Goal: Task Accomplishment & Management: Manage account settings

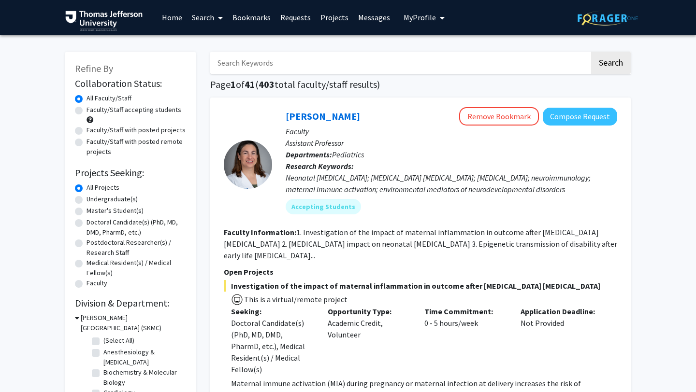
click at [257, 19] on link "Bookmarks" at bounding box center [252, 17] width 48 height 34
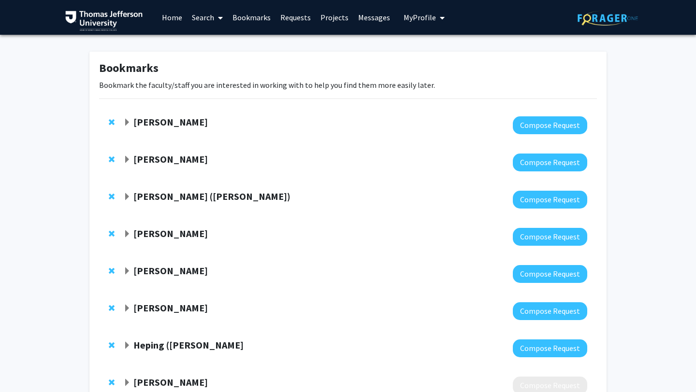
click at [111, 158] on span "Remove Vanessa Short from bookmarks" at bounding box center [112, 160] width 6 height 8
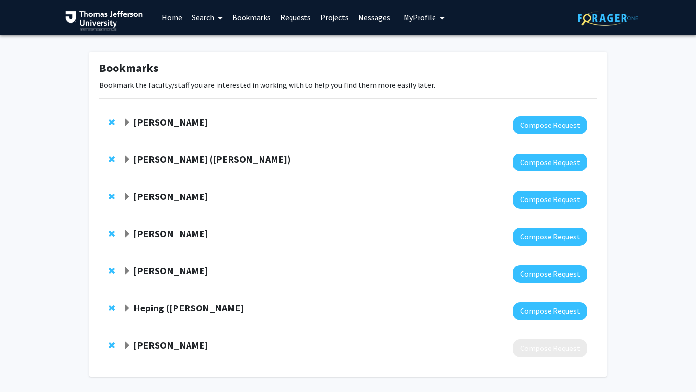
click at [127, 307] on span "Expand Heping (Ann) Sheng Bookmark" at bounding box center [127, 309] width 8 height 8
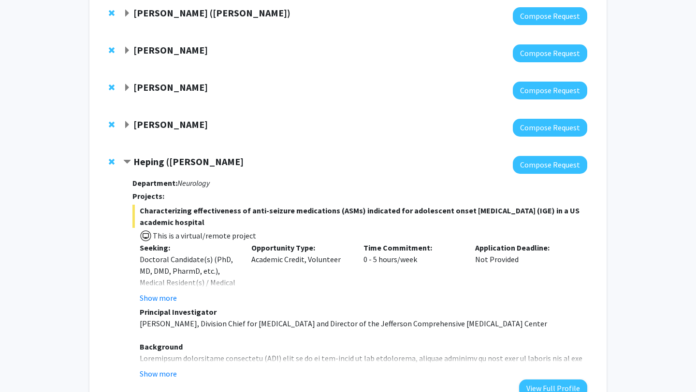
scroll to position [137, 0]
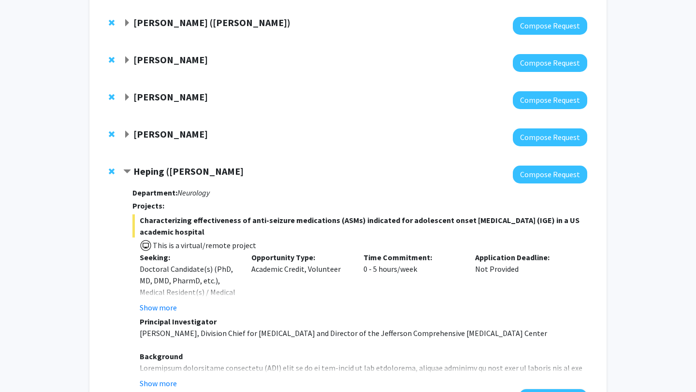
click at [126, 171] on span "Contract Heping (Ann) Sheng Bookmark" at bounding box center [127, 172] width 8 height 8
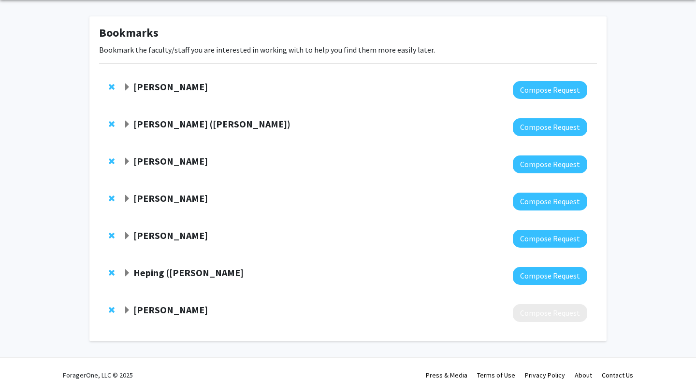
click at [125, 312] on span "Expand Jason Shames Bookmark" at bounding box center [127, 311] width 8 height 8
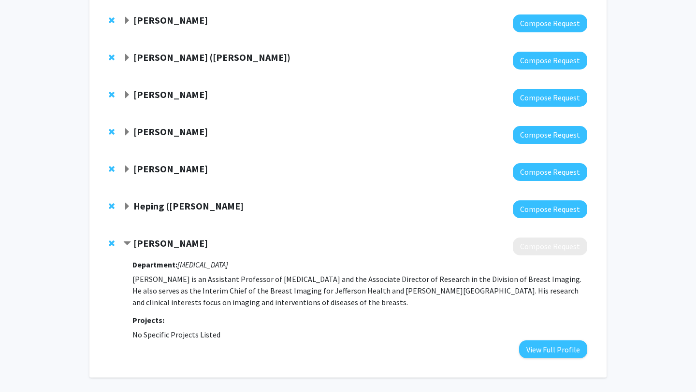
scroll to position [114, 0]
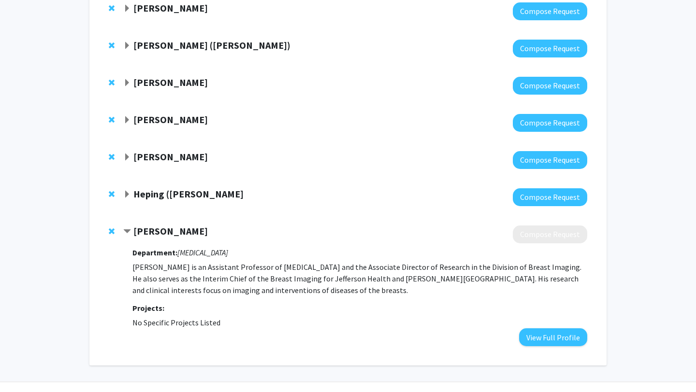
click at [126, 230] on span "Contract Jason Shames Bookmark" at bounding box center [127, 232] width 8 height 8
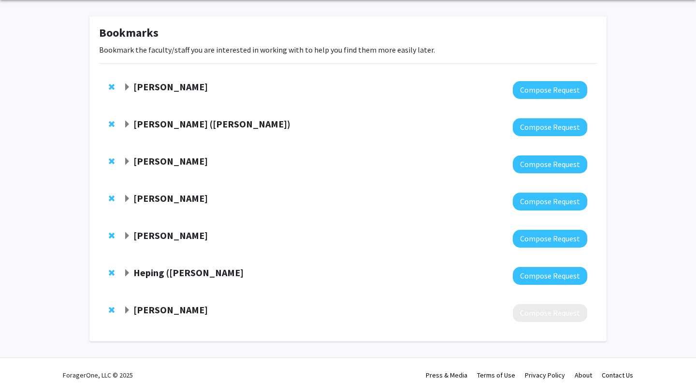
scroll to position [21, 0]
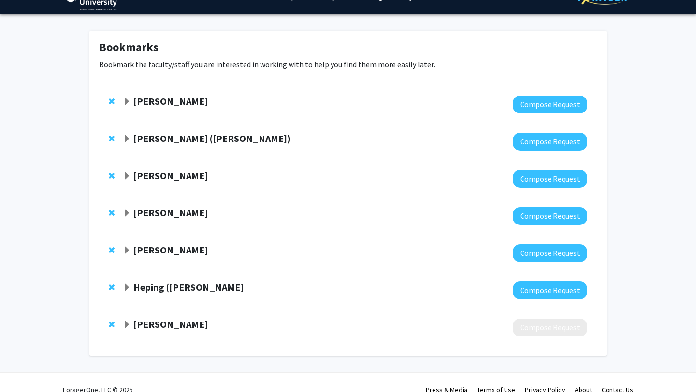
click at [126, 98] on span "Expand Elizabeth Wright-Jin Bookmark" at bounding box center [127, 102] width 8 height 8
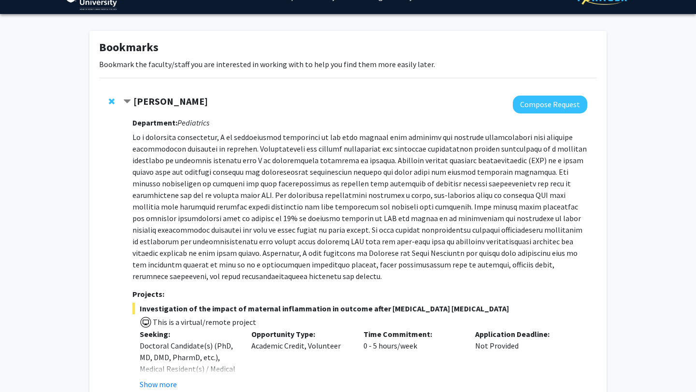
click at [126, 99] on span "Contract Elizabeth Wright-Jin Bookmark" at bounding box center [127, 102] width 8 height 8
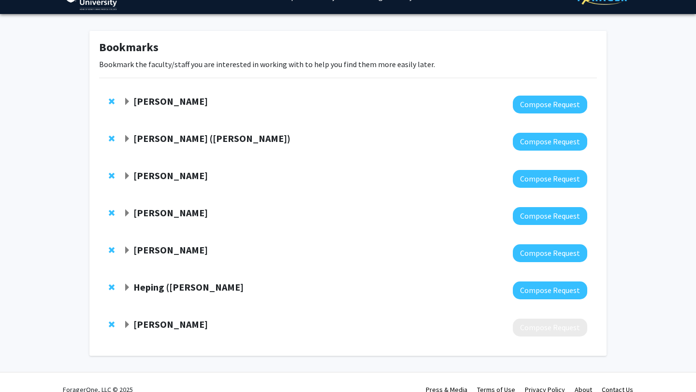
click at [127, 100] on span "Expand Elizabeth Wright-Jin Bookmark" at bounding box center [127, 102] width 8 height 8
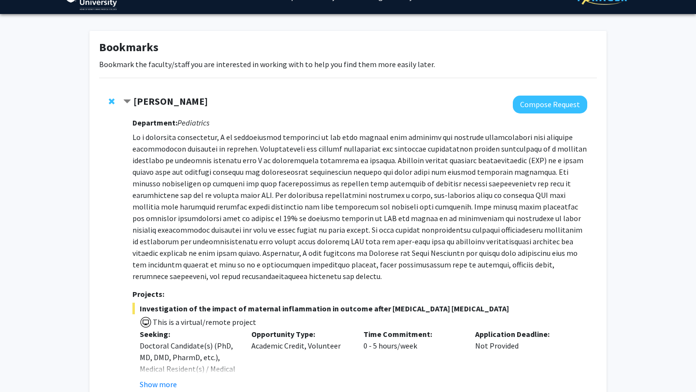
click at [127, 100] on span "Contract Elizabeth Wright-Jin Bookmark" at bounding box center [127, 102] width 8 height 8
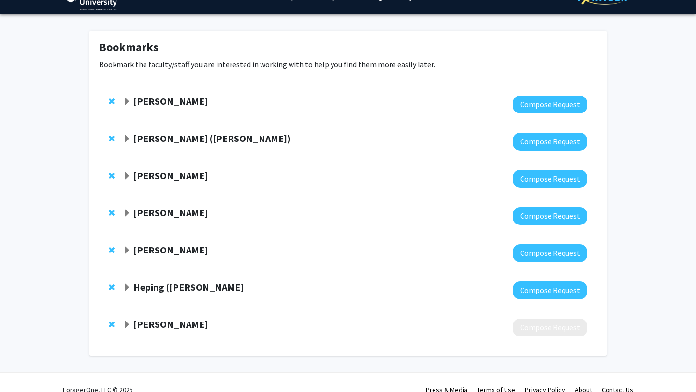
click at [111, 100] on span "Remove Elizabeth Wright-Jin from bookmarks" at bounding box center [112, 102] width 6 height 8
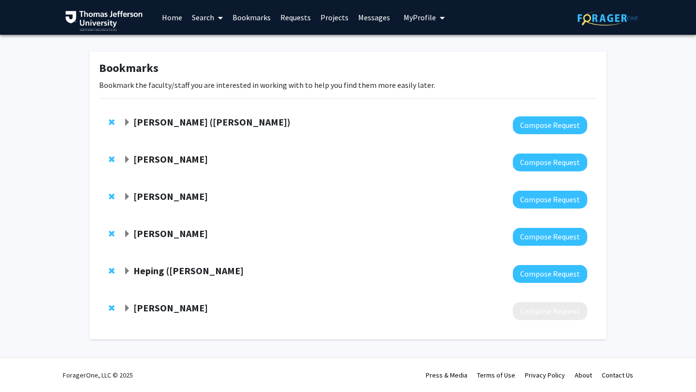
click at [111, 119] on span "Remove Jennifer Kahoud (White) from bookmarks" at bounding box center [112, 122] width 6 height 8
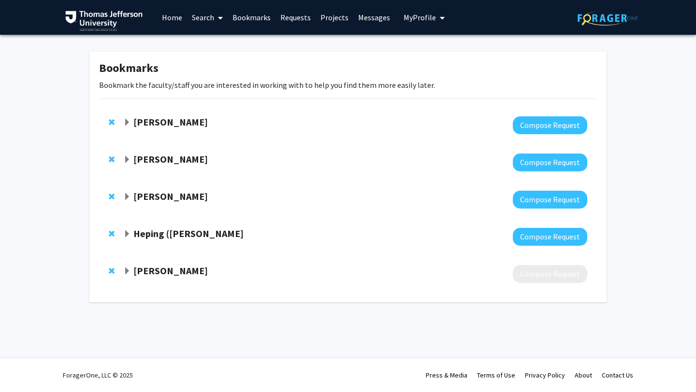
click at [125, 123] on span "Expand Grace Lu-Yao Bookmark" at bounding box center [127, 123] width 8 height 8
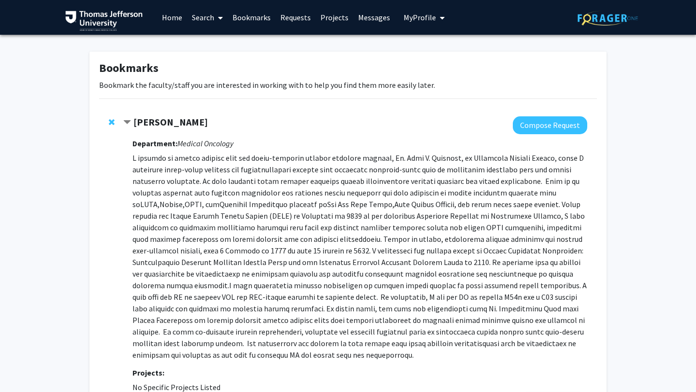
click at [125, 123] on span "Contract Grace Lu-Yao Bookmark" at bounding box center [127, 123] width 8 height 8
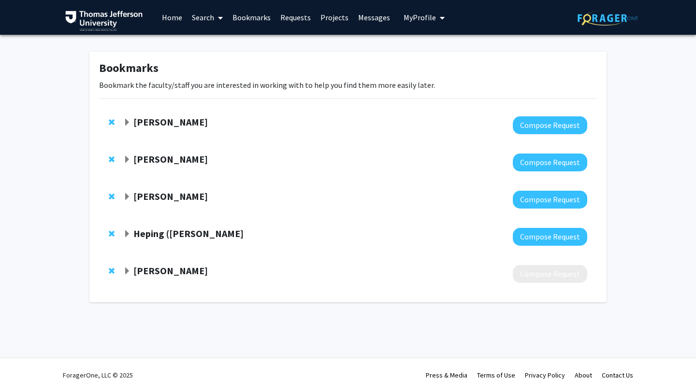
click at [127, 159] on span "Expand Joanna Chan Bookmark" at bounding box center [127, 160] width 8 height 8
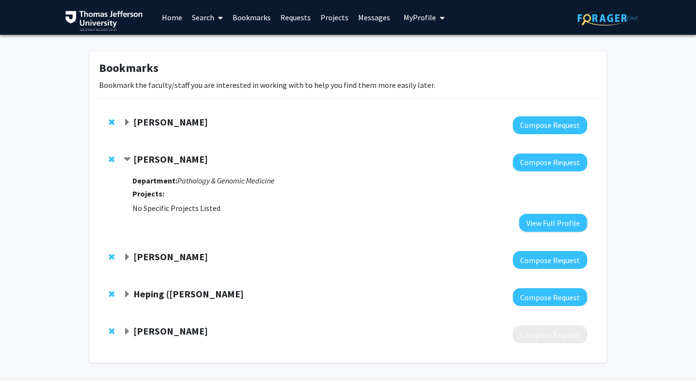
click at [111, 160] on span "Remove Joanna Chan from bookmarks" at bounding box center [112, 160] width 6 height 8
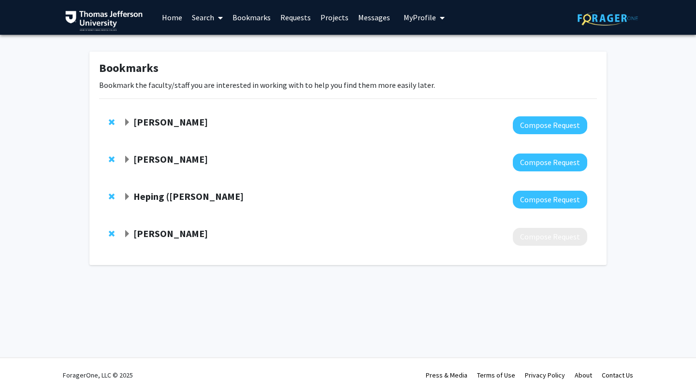
click at [126, 161] on span "Expand Stephen DiDonato Bookmark" at bounding box center [127, 160] width 8 height 8
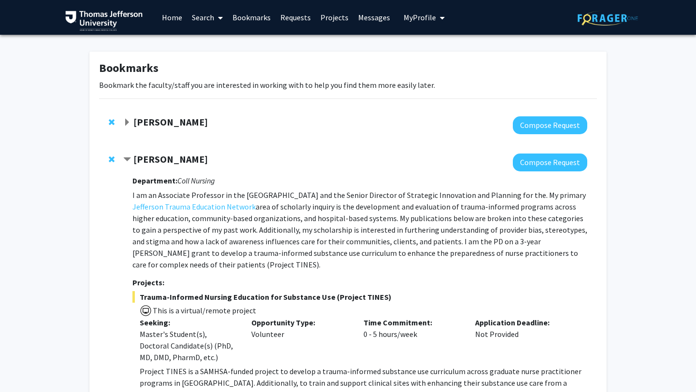
click at [126, 161] on span "Contract Stephen DiDonato Bookmark" at bounding box center [127, 160] width 8 height 8
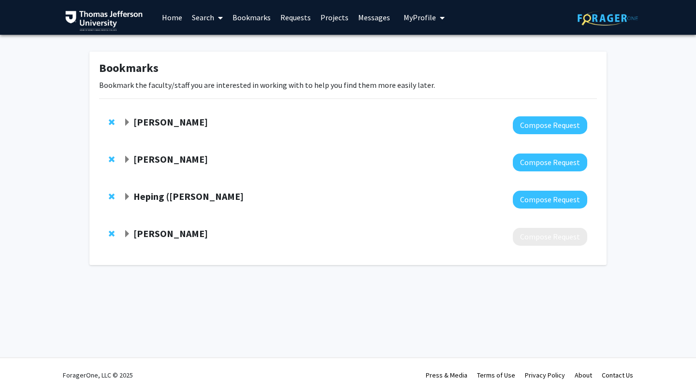
click at [112, 160] on span "Remove Stephen DiDonato from bookmarks" at bounding box center [112, 160] width 6 height 8
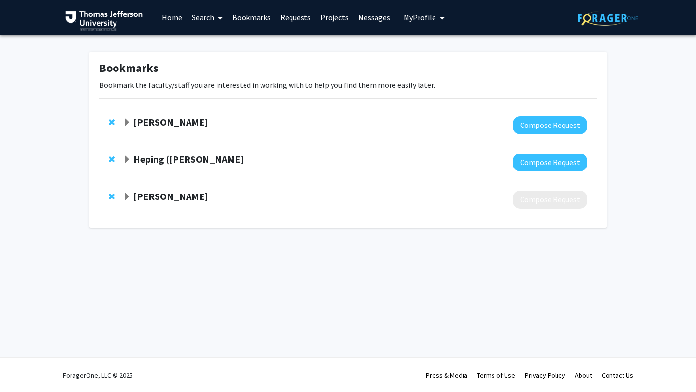
click at [128, 119] on span "Expand Grace Lu-Yao Bookmark" at bounding box center [127, 123] width 8 height 8
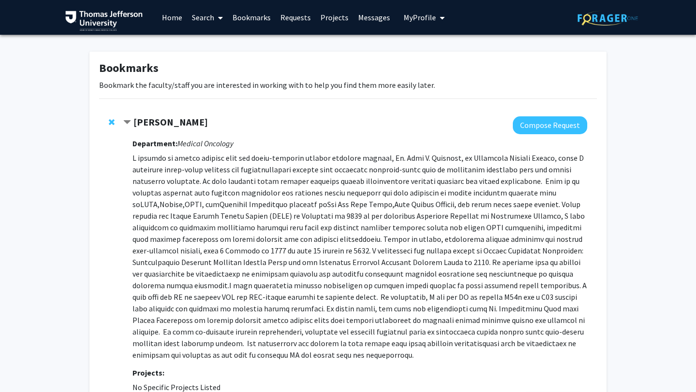
click at [128, 119] on span "Contract Grace Lu-Yao Bookmark" at bounding box center [127, 123] width 8 height 8
